Goal: Task Accomplishment & Management: Manage account settings

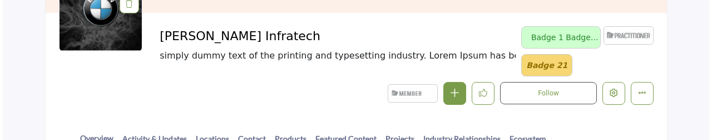
scroll to position [223, 0]
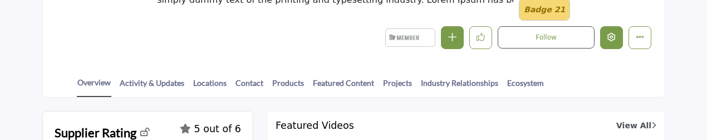
click at [607, 37] on icon "Edit company" at bounding box center [611, 37] width 8 height 8
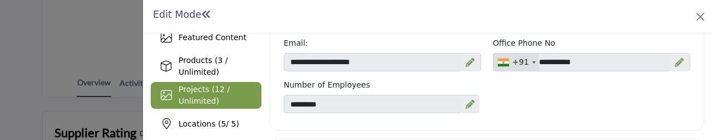
scroll to position [167, 0]
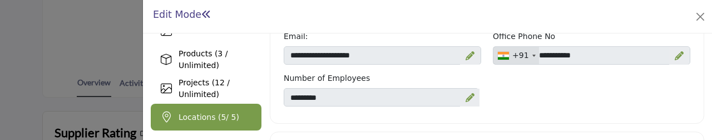
click at [227, 114] on span "Locations ( 5 / 5)" at bounding box center [209, 116] width 61 height 9
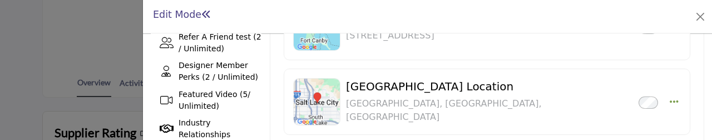
scroll to position [334, 0]
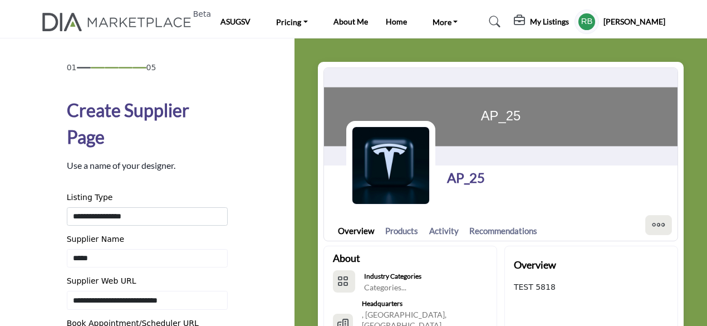
scroll to position [56, 0]
